Goal: Navigation & Orientation: Find specific page/section

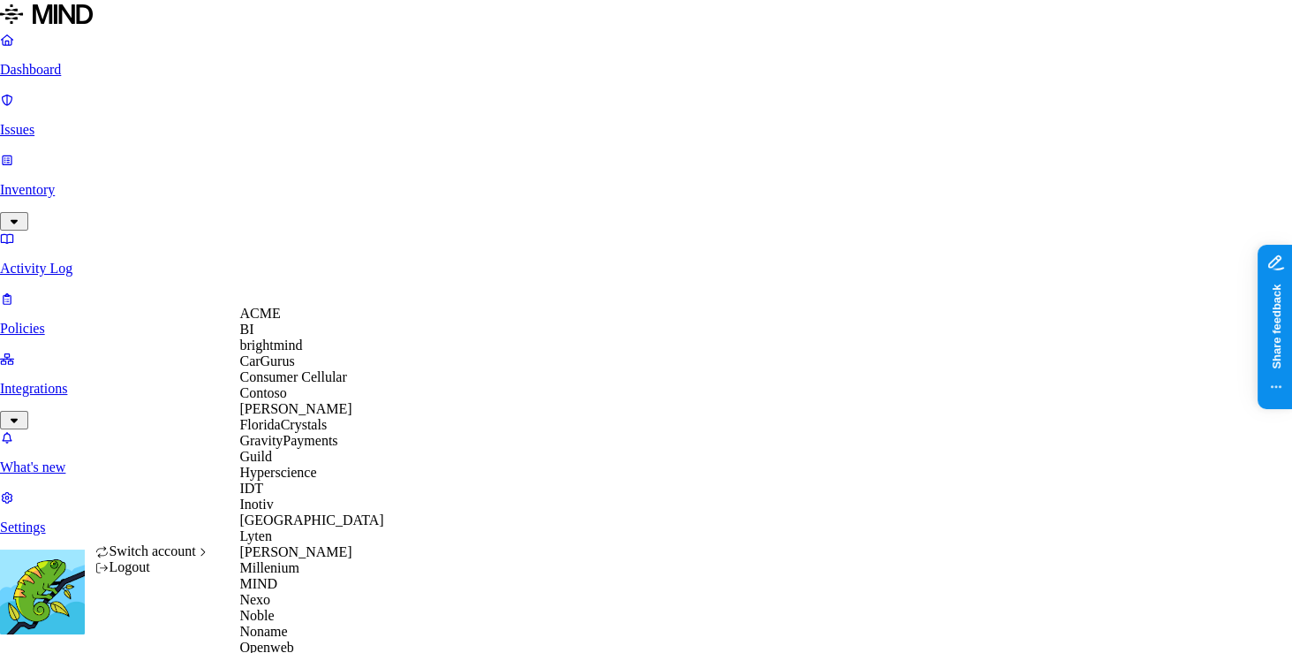
click at [304, 318] on div "ACME" at bounding box center [324, 314] width 171 height 16
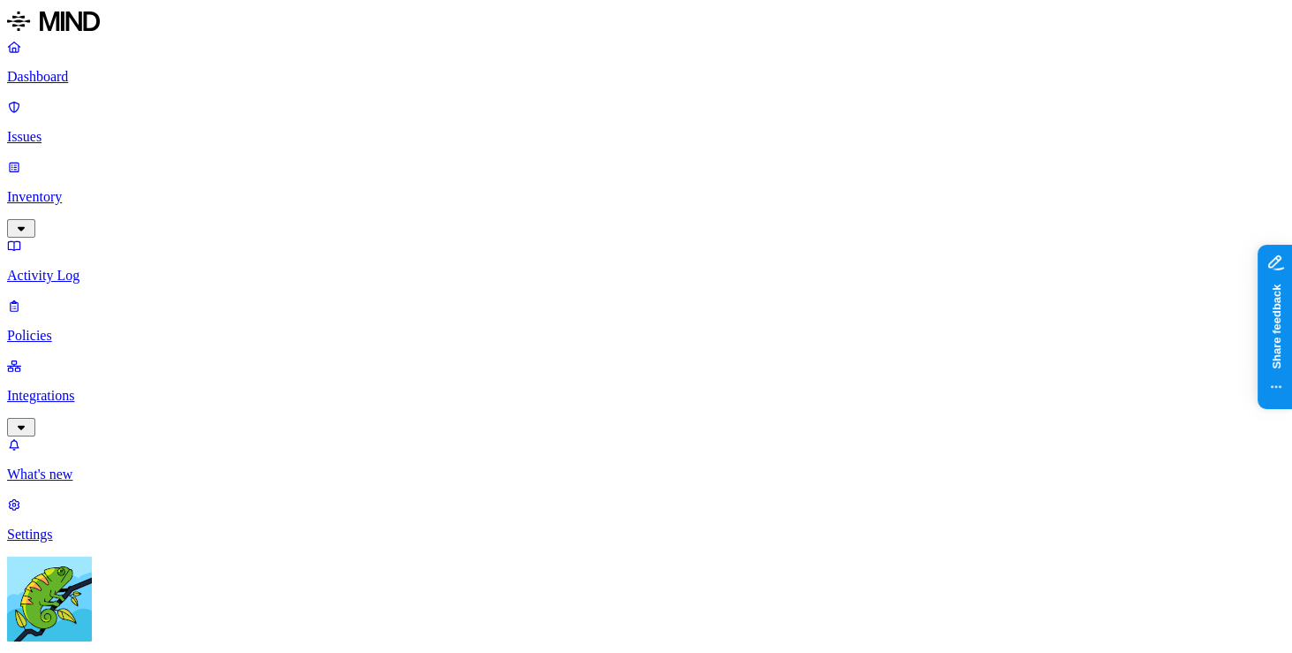
drag, startPoint x: 55, startPoint y: 394, endPoint x: 57, endPoint y: 404, distance: 9.9
click at [56, 396] on nav "Dashboard Issues Inventory Activity Log Policies Integrations What's new 1 Sett…" at bounding box center [646, 290] width 1278 height 503
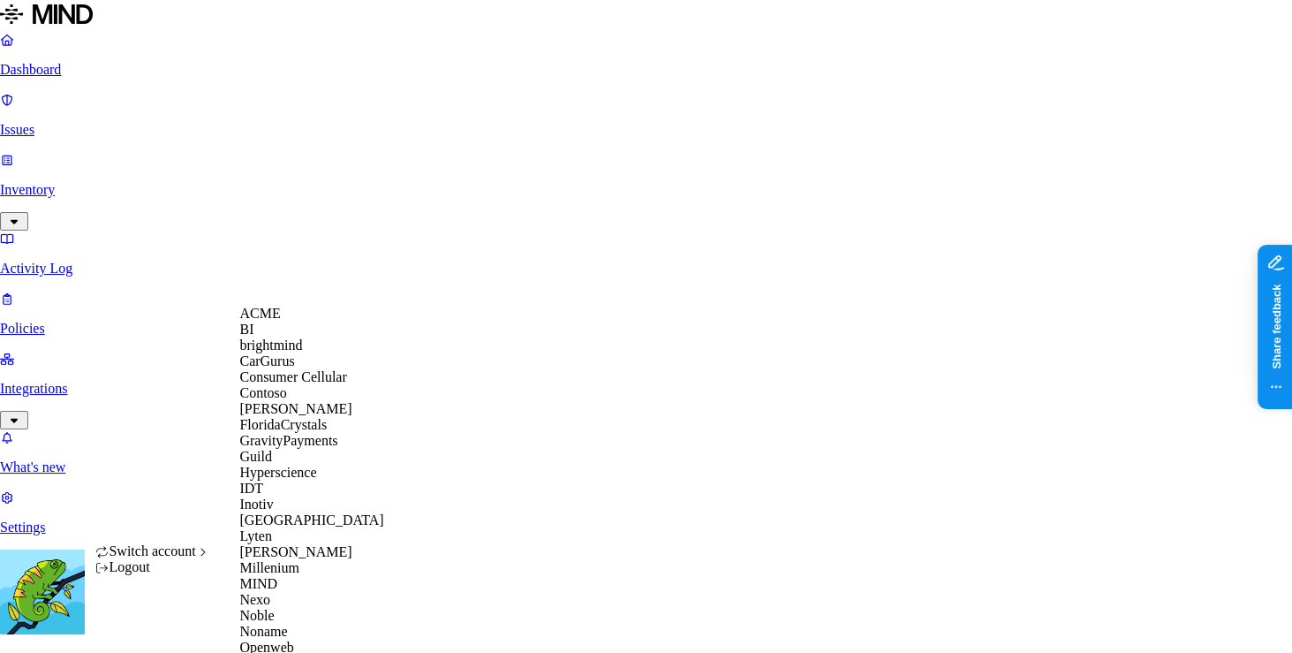
scroll to position [639, 0]
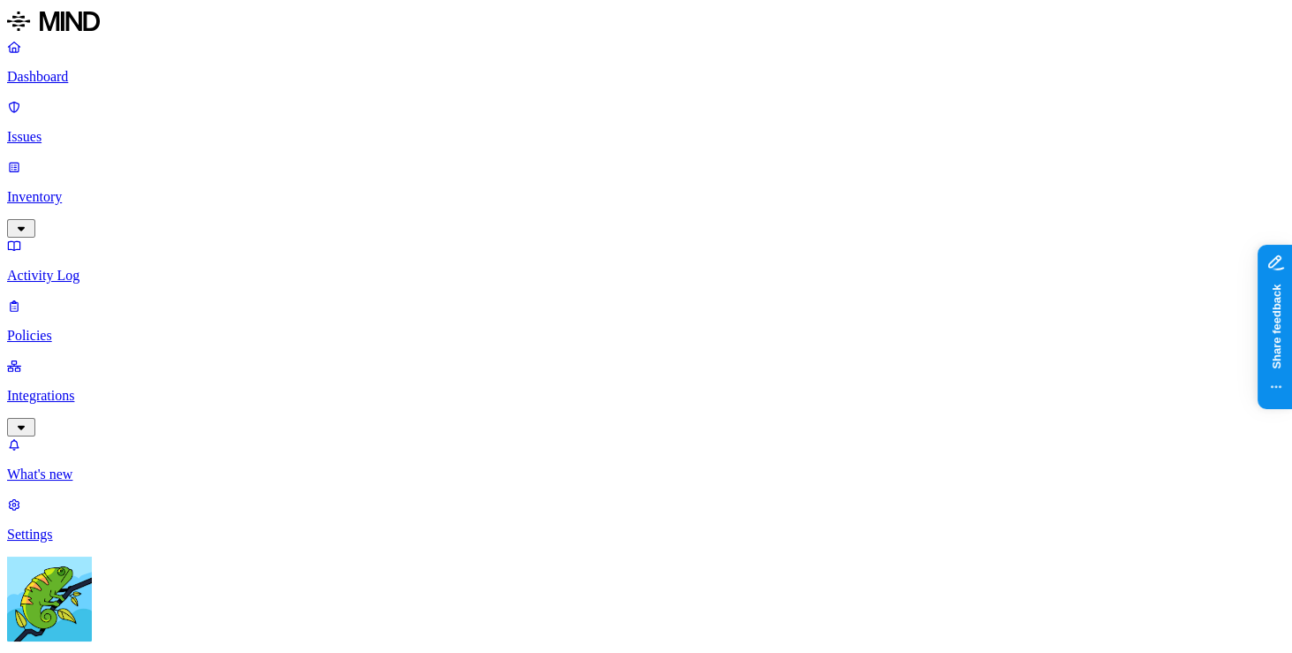
click at [138, 129] on p "Issues" at bounding box center [646, 137] width 1278 height 16
click at [93, 159] on link "Inventory" at bounding box center [646, 197] width 1278 height 76
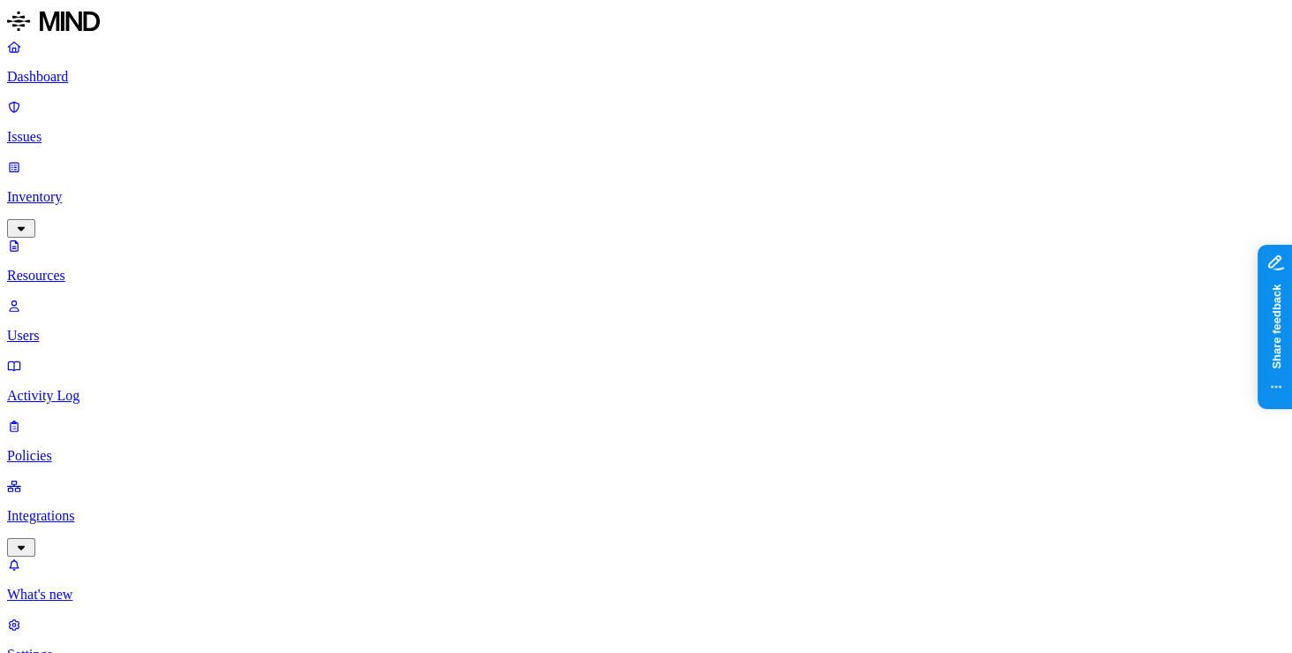
click at [94, 328] on p "Users" at bounding box center [646, 336] width 1278 height 16
click at [125, 268] on p "Resources" at bounding box center [646, 276] width 1278 height 16
click at [64, 388] on p "Activity Log" at bounding box center [646, 396] width 1278 height 16
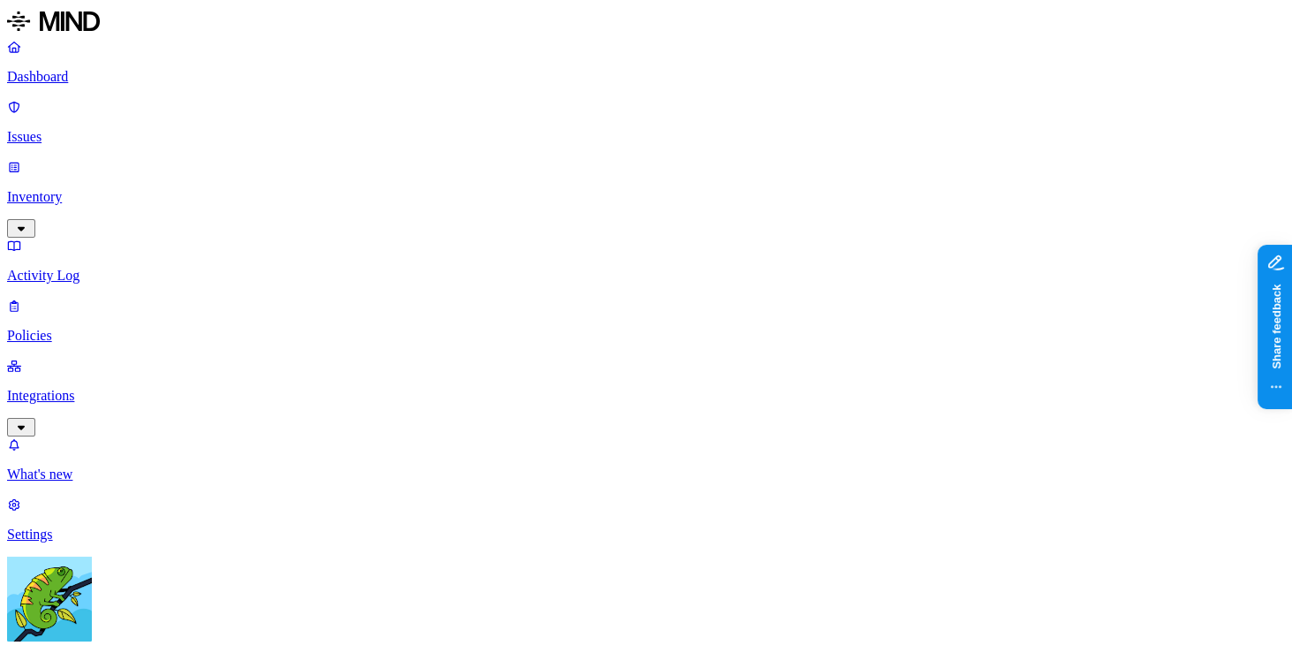
click at [94, 129] on p "Issues" at bounding box center [646, 137] width 1278 height 16
click at [359, 238] on span "Resolved" at bounding box center [357, 245] width 53 height 15
click at [366, 240] on span "Resolved" at bounding box center [357, 247] width 53 height 15
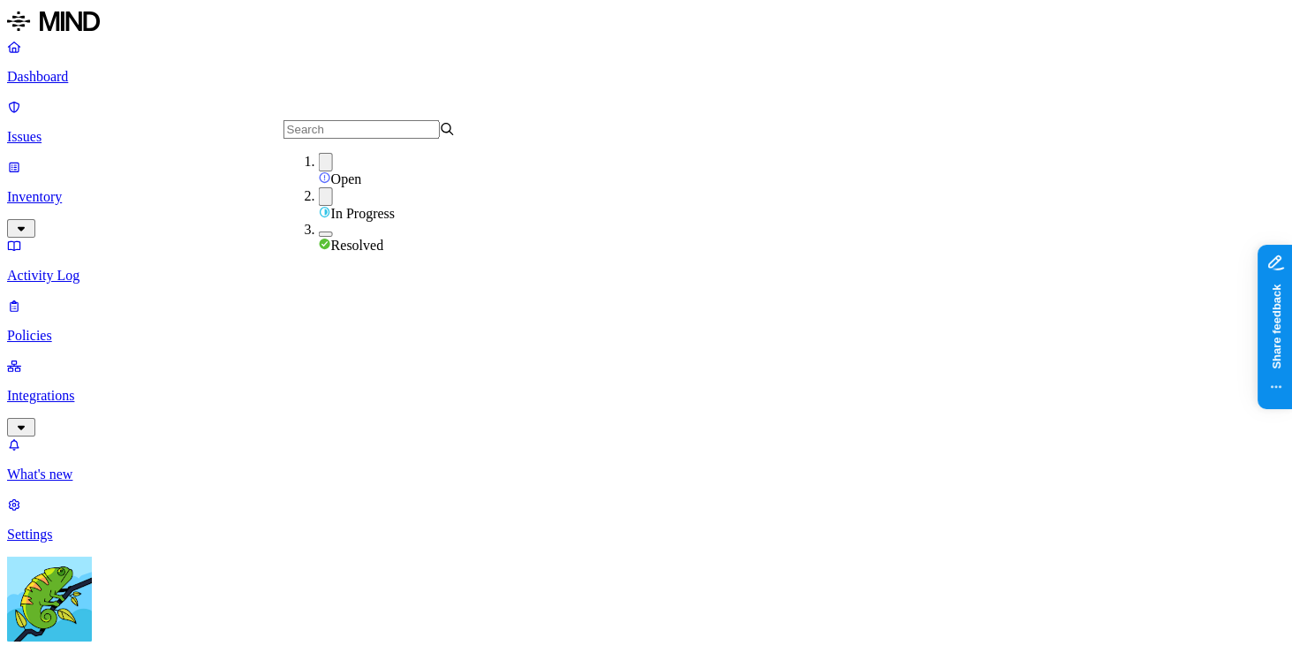
click at [369, 190] on div "In Progress" at bounding box center [405, 204] width 172 height 34
click at [369, 170] on div "Open" at bounding box center [405, 170] width 172 height 34
click at [418, 199] on div "In Progress" at bounding box center [405, 201] width 172 height 32
click at [419, 199] on div "In Progress" at bounding box center [405, 202] width 172 height 34
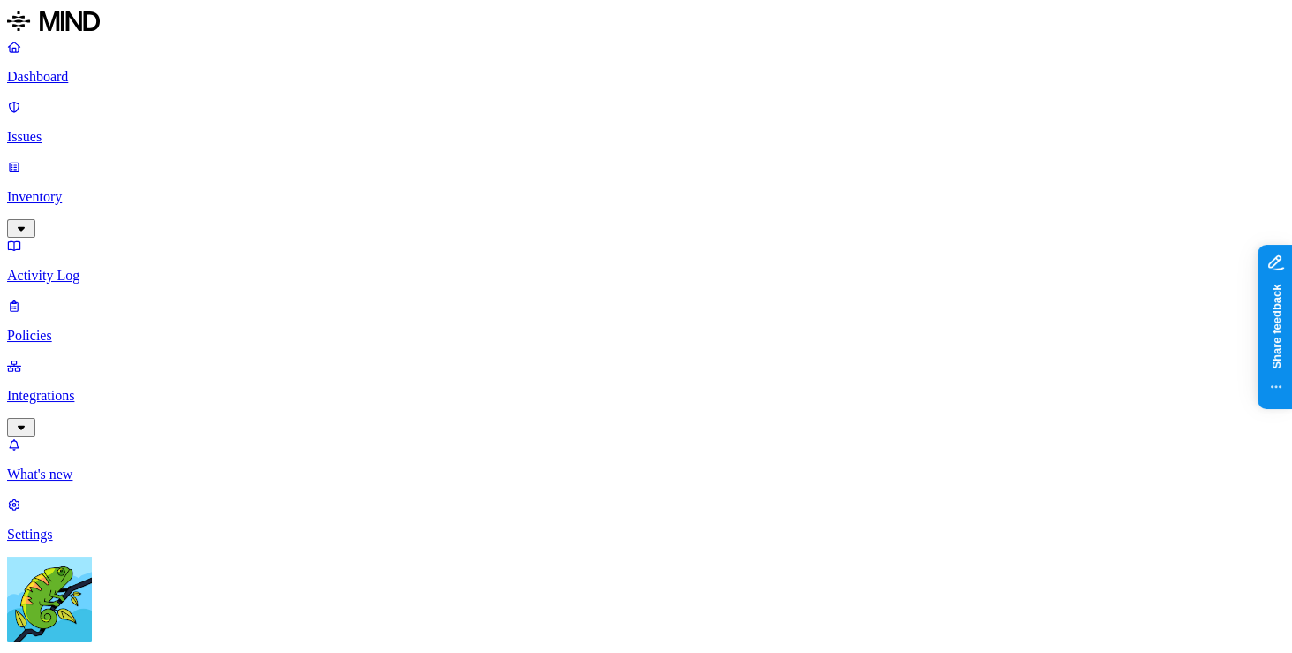
scroll to position [0, 61]
click at [441, 169] on div "Last 7 days" at bounding box center [470, 161] width 172 height 16
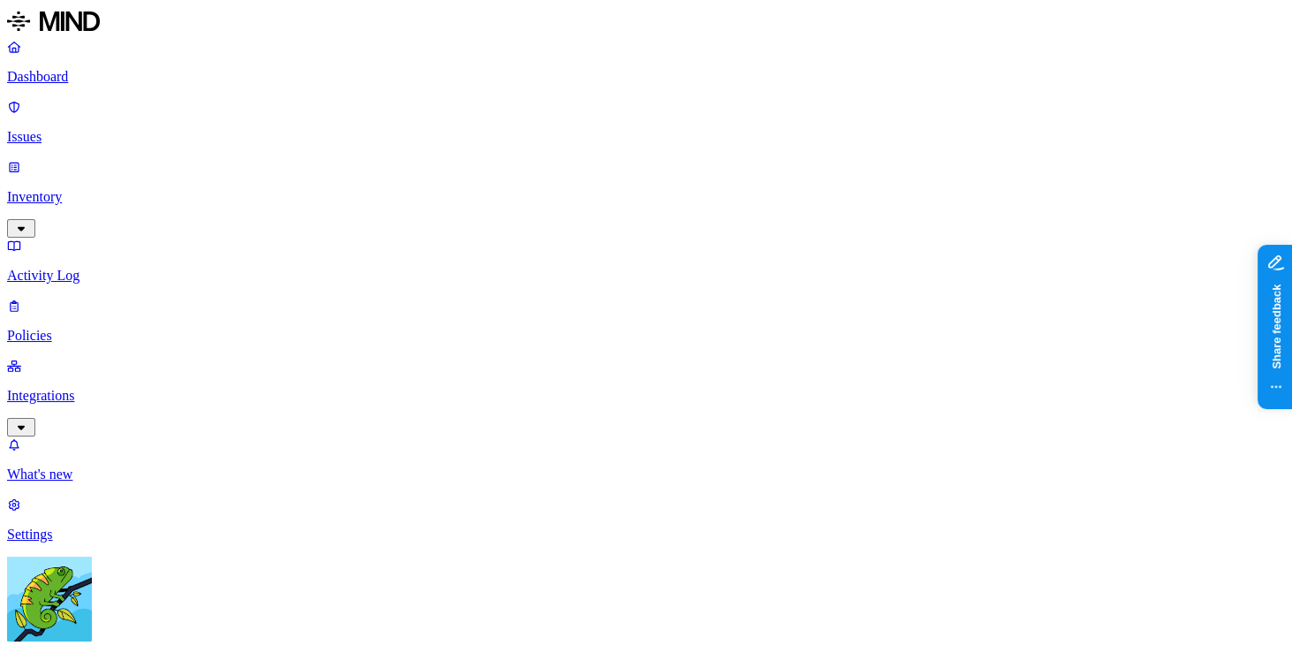
click at [663, 203] on span "Overridden" at bounding box center [651, 207] width 64 height 15
click at [668, 235] on span "Monitored" at bounding box center [649, 242] width 60 height 15
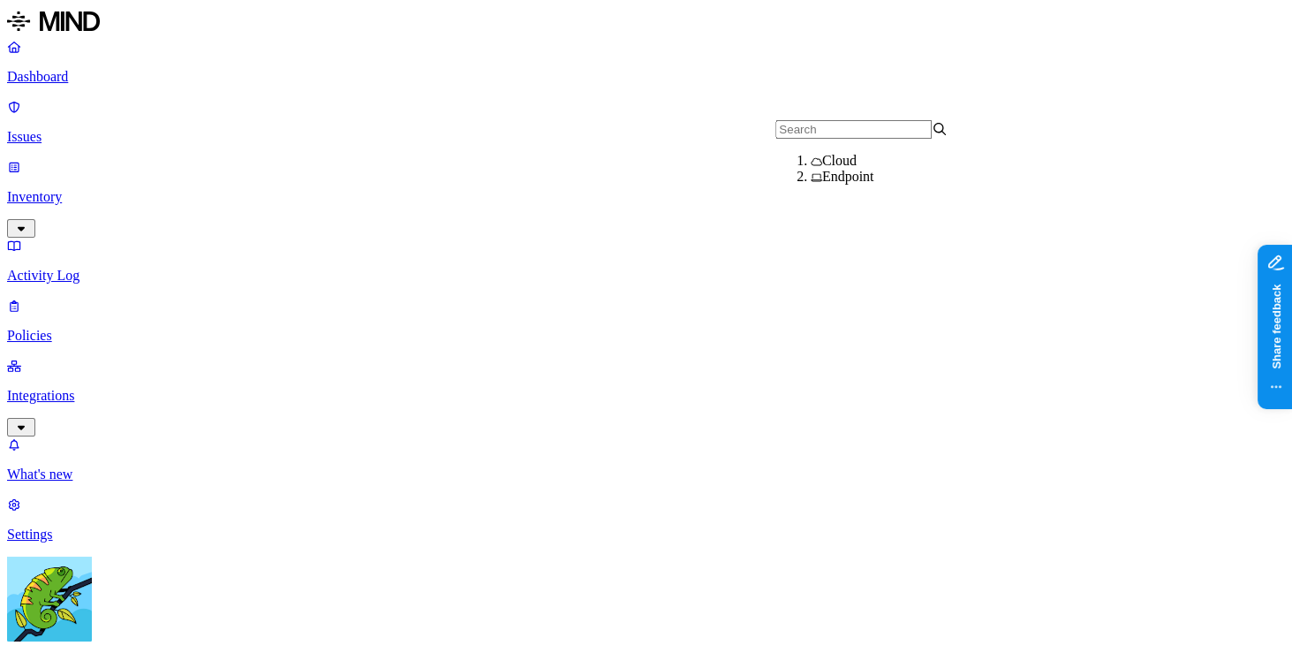
click at [873, 185] on div "Endpoint" at bounding box center [897, 177] width 172 height 16
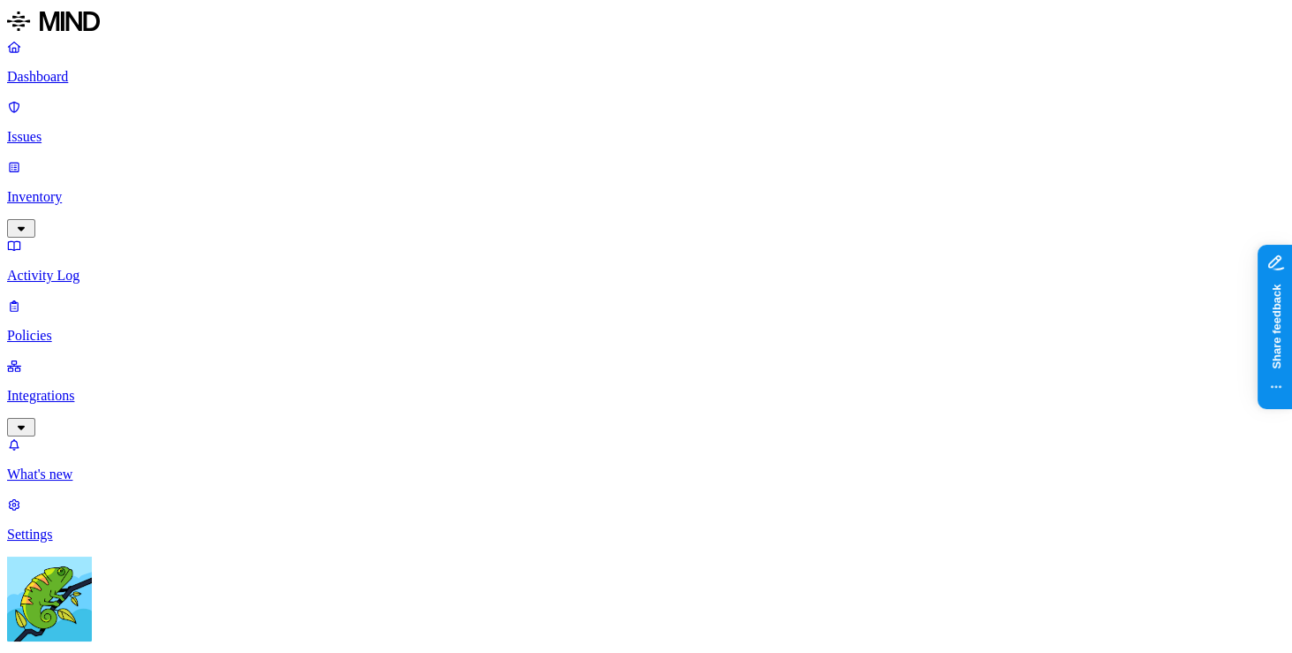
type input "y"
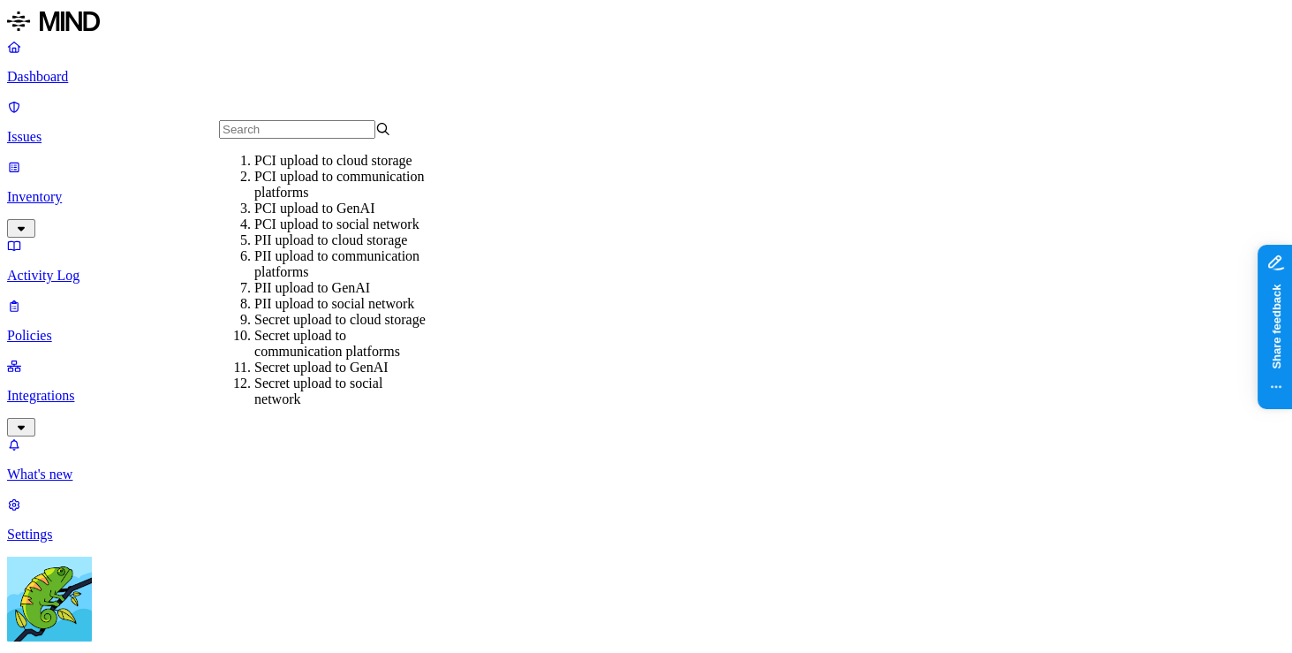
click at [138, 481] on nav "Dashboard Issues Inventory Activity Log Policies Integrations What's new 1 Sett…" at bounding box center [646, 290] width 1278 height 503
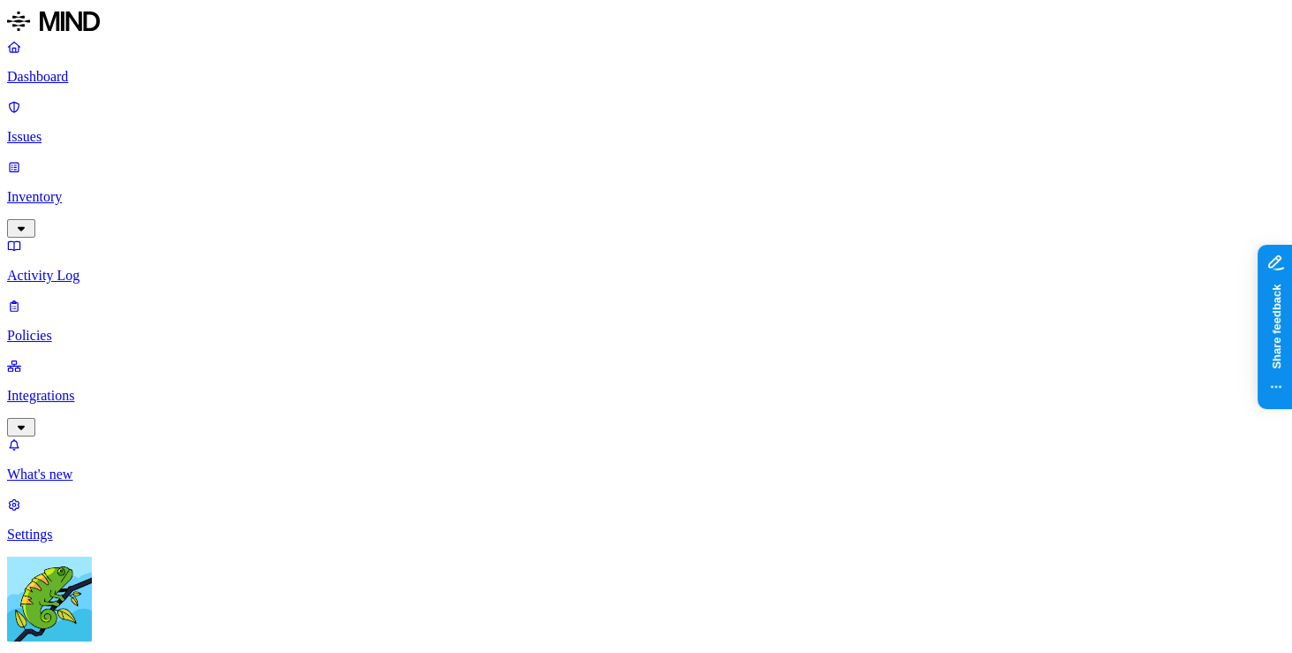
scroll to position [0, 0]
drag, startPoint x: 839, startPoint y: 58, endPoint x: 247, endPoint y: 64, distance: 591.7
click at [64, 328] on p "Policies" at bounding box center [646, 336] width 1278 height 16
click at [71, 238] on link "Activity Log" at bounding box center [646, 261] width 1278 height 46
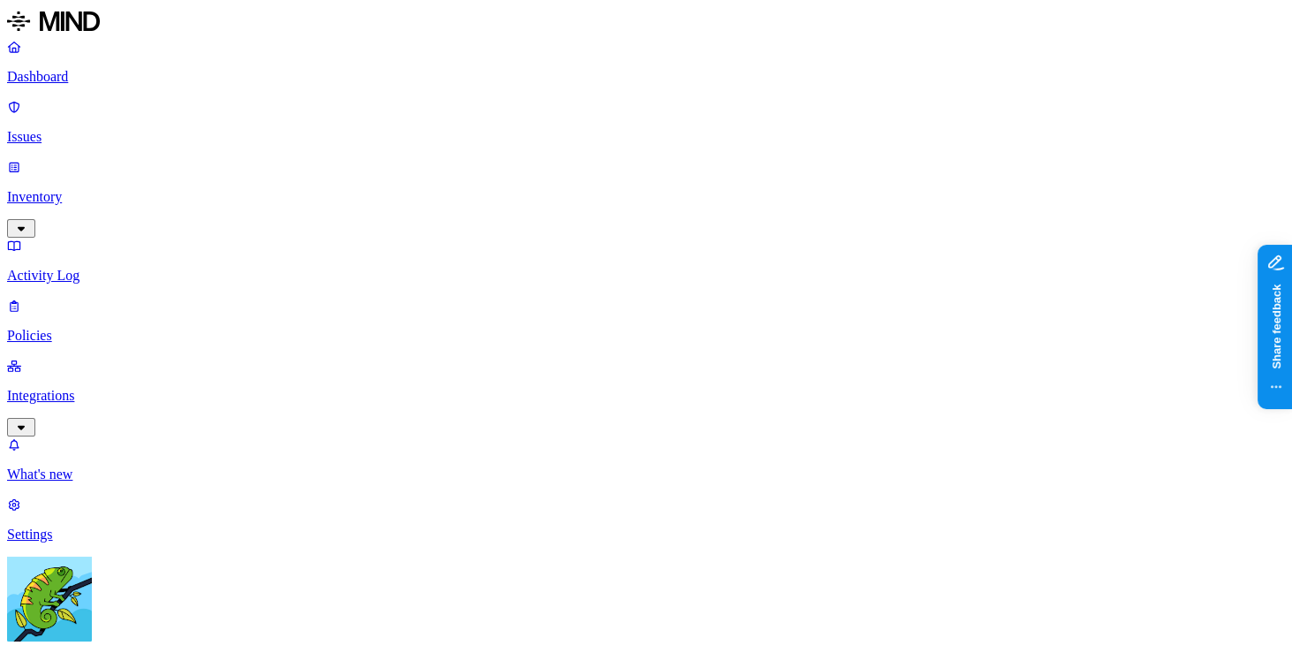
click at [144, 70] on p "Dashboard" at bounding box center [646, 77] width 1278 height 16
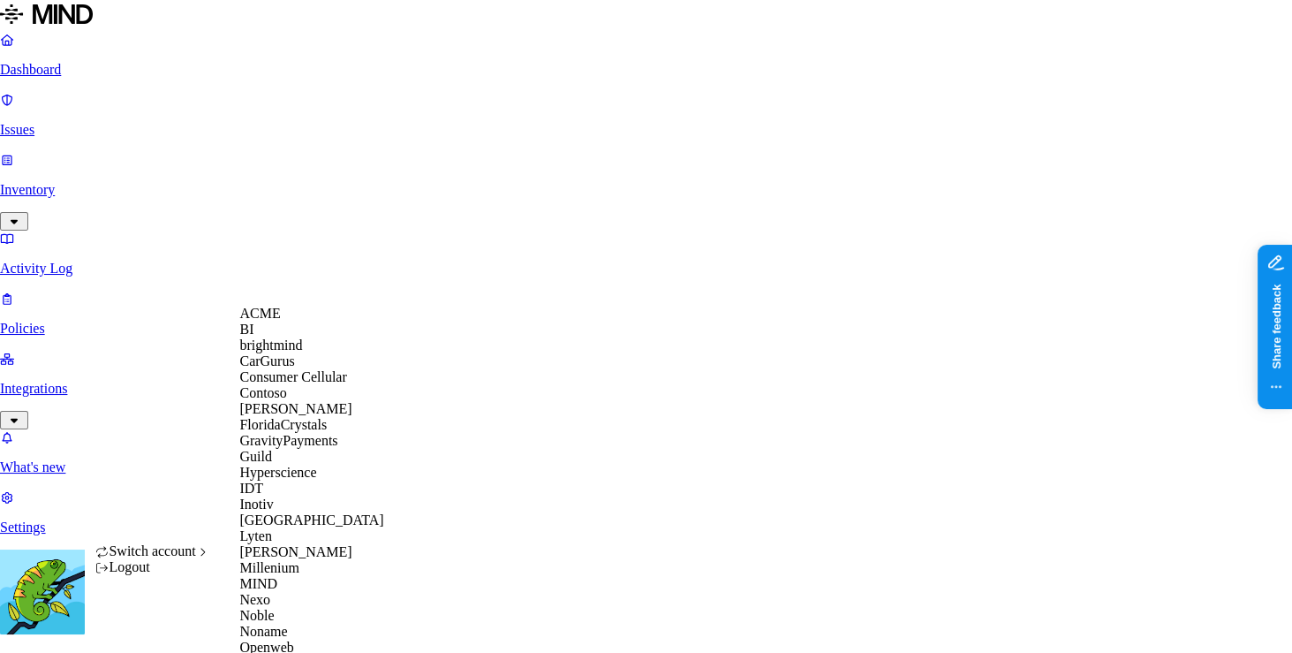
scroll to position [323, 0]
click at [323, 576] on div "MIND" at bounding box center [324, 584] width 171 height 16
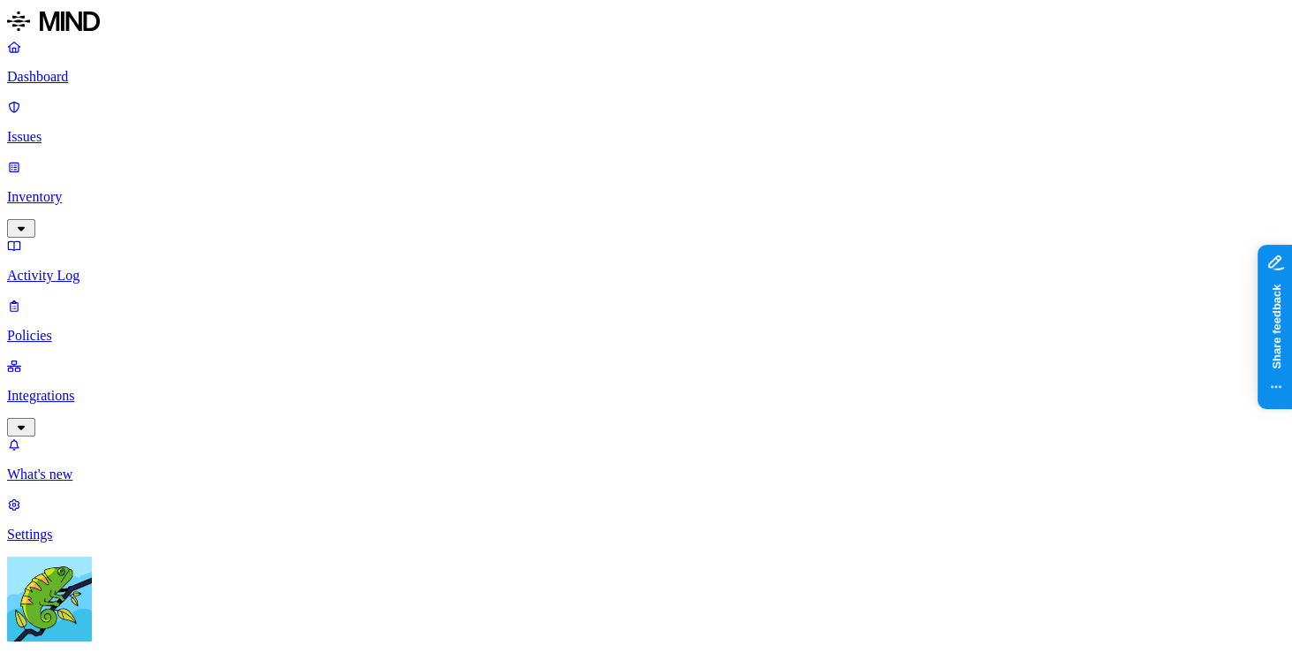
click at [78, 358] on link "Integrations" at bounding box center [646, 396] width 1278 height 76
click at [109, 358] on link "Integrations" at bounding box center [646, 396] width 1278 height 76
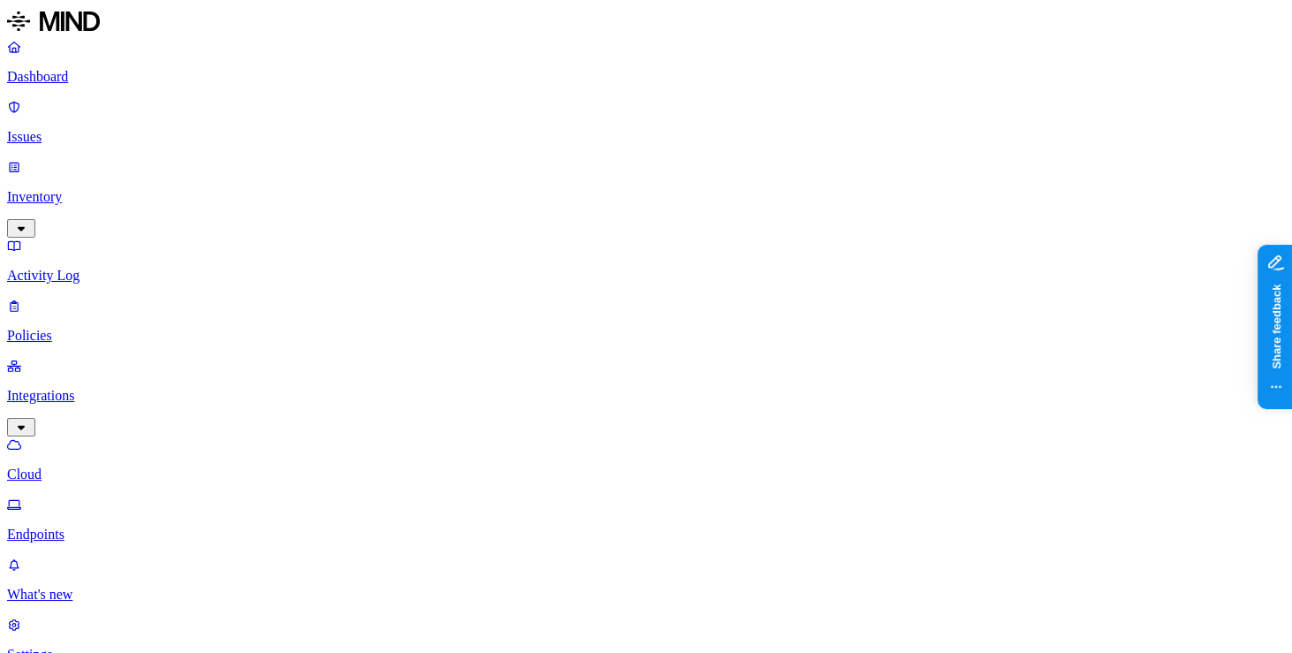
click at [116, 526] on p "Endpoints" at bounding box center [646, 534] width 1278 height 16
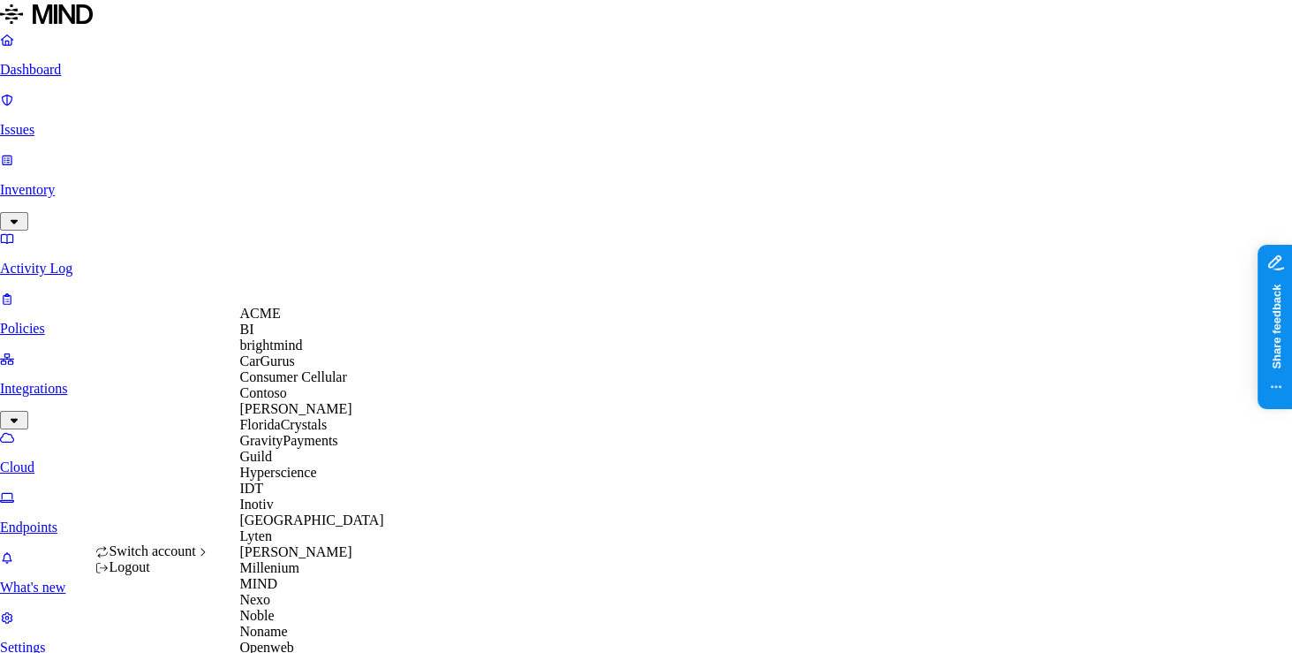
scroll to position [749, 0]
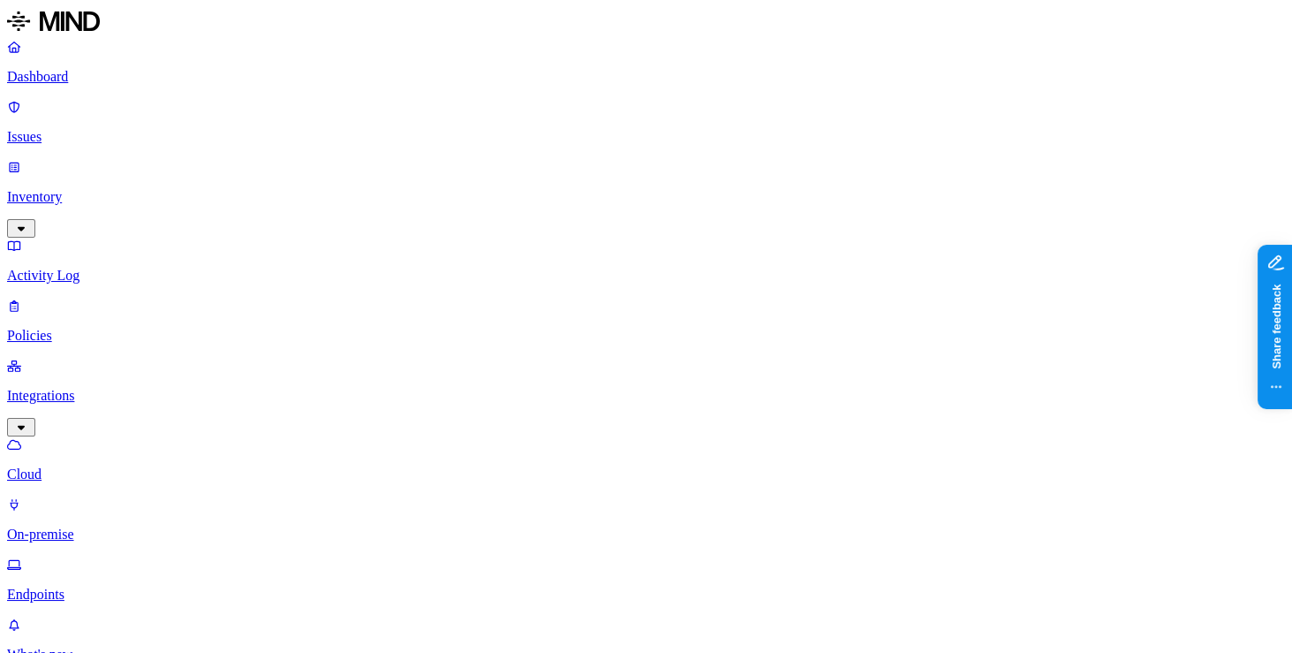
type input "yuval"
